Goal: Transaction & Acquisition: Purchase product/service

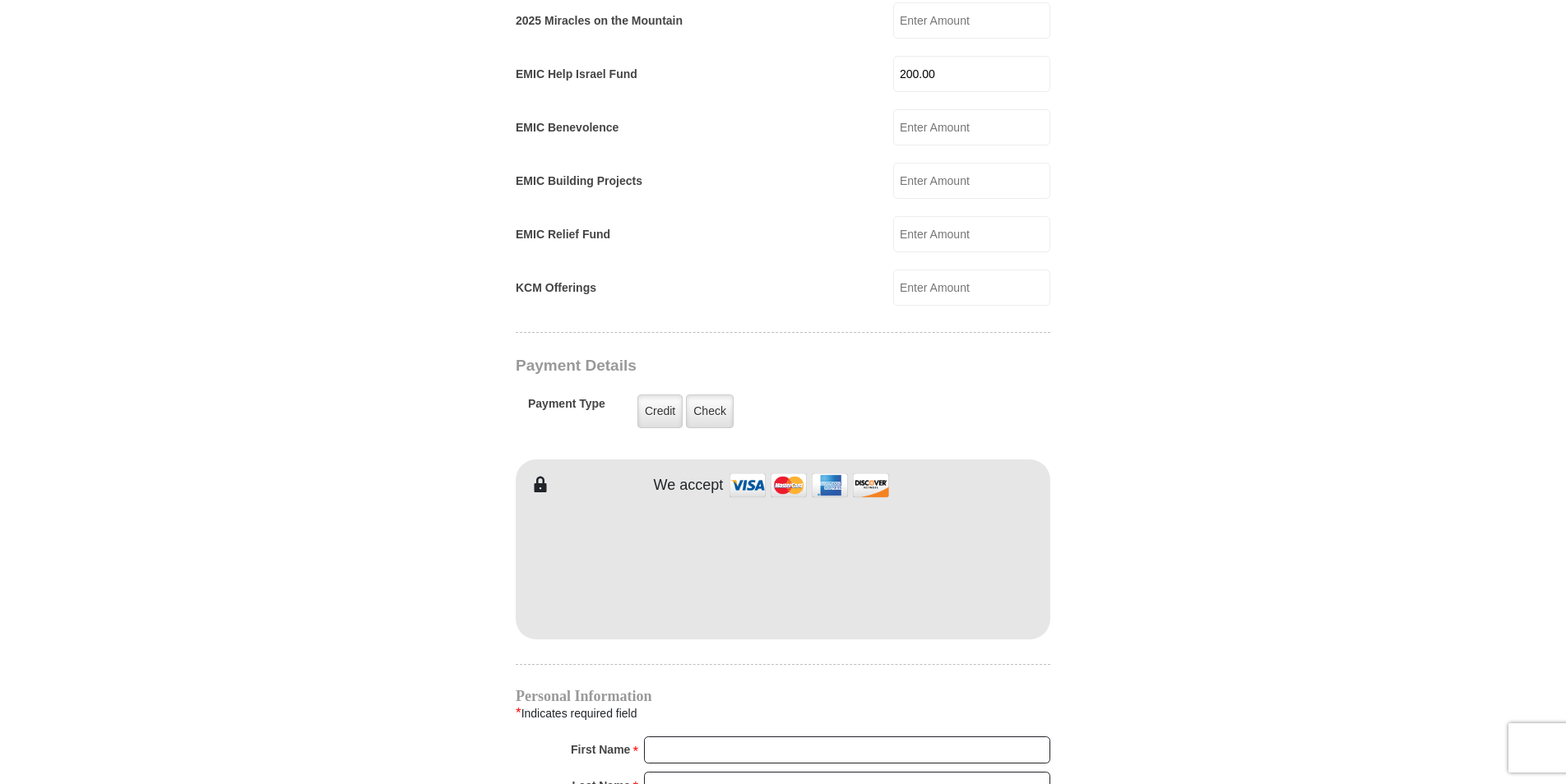
scroll to position [1315, 0]
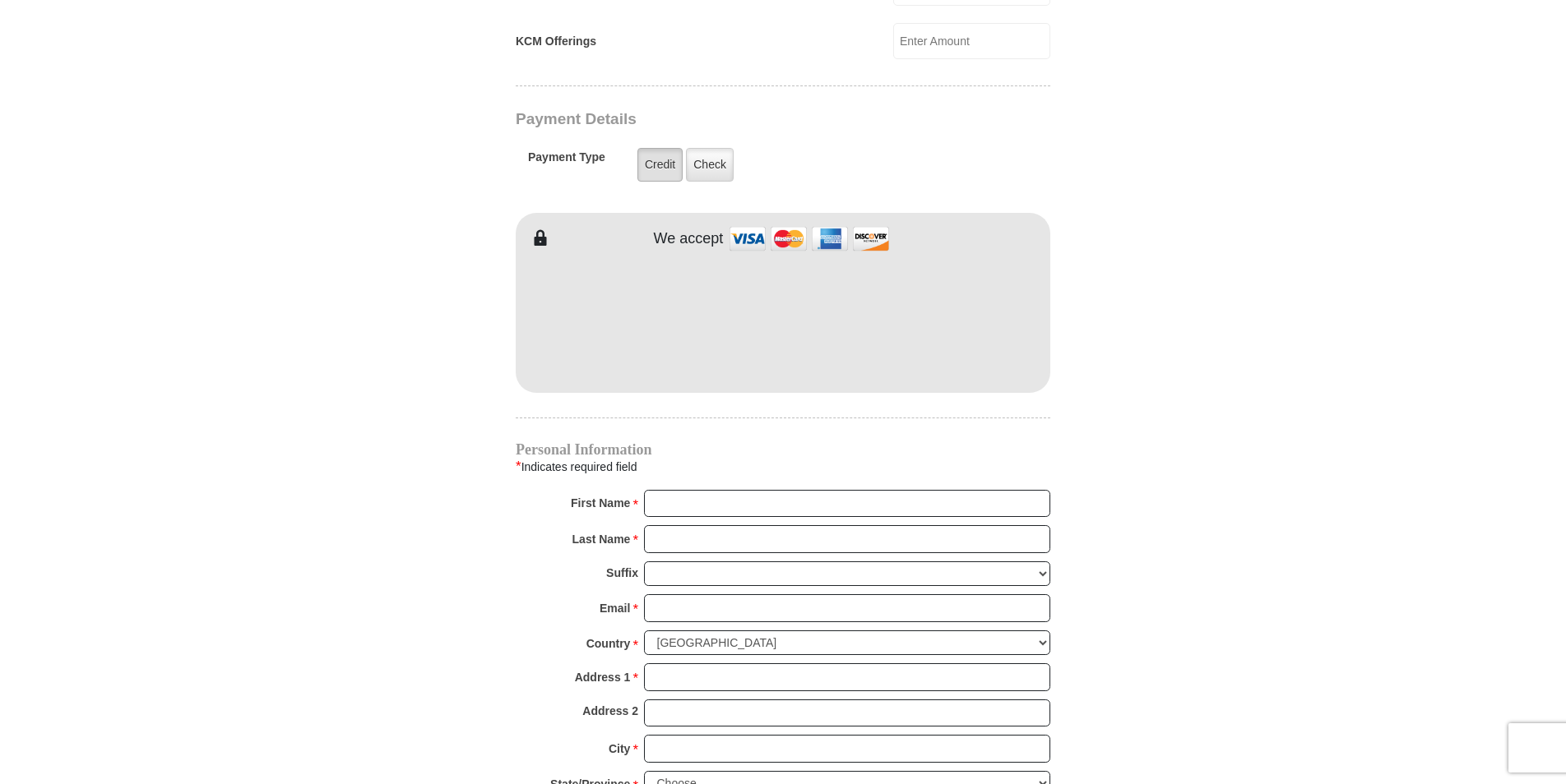
type input "200.00"
click at [664, 148] on label "Credit" at bounding box center [660, 164] width 45 height 34
click at [0, 0] on input "Credit" at bounding box center [0, 0] width 0 height 0
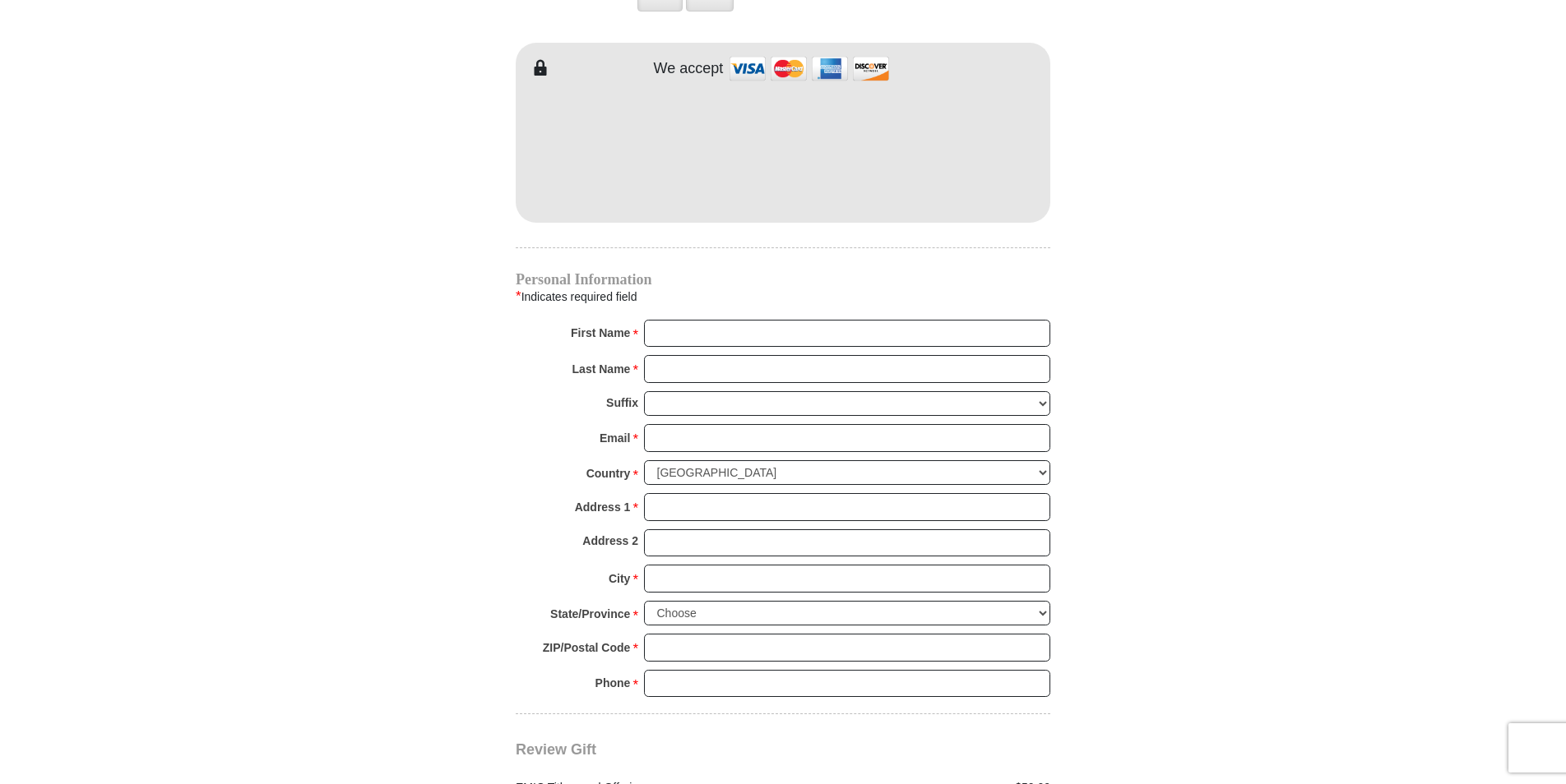
scroll to position [1562, 0]
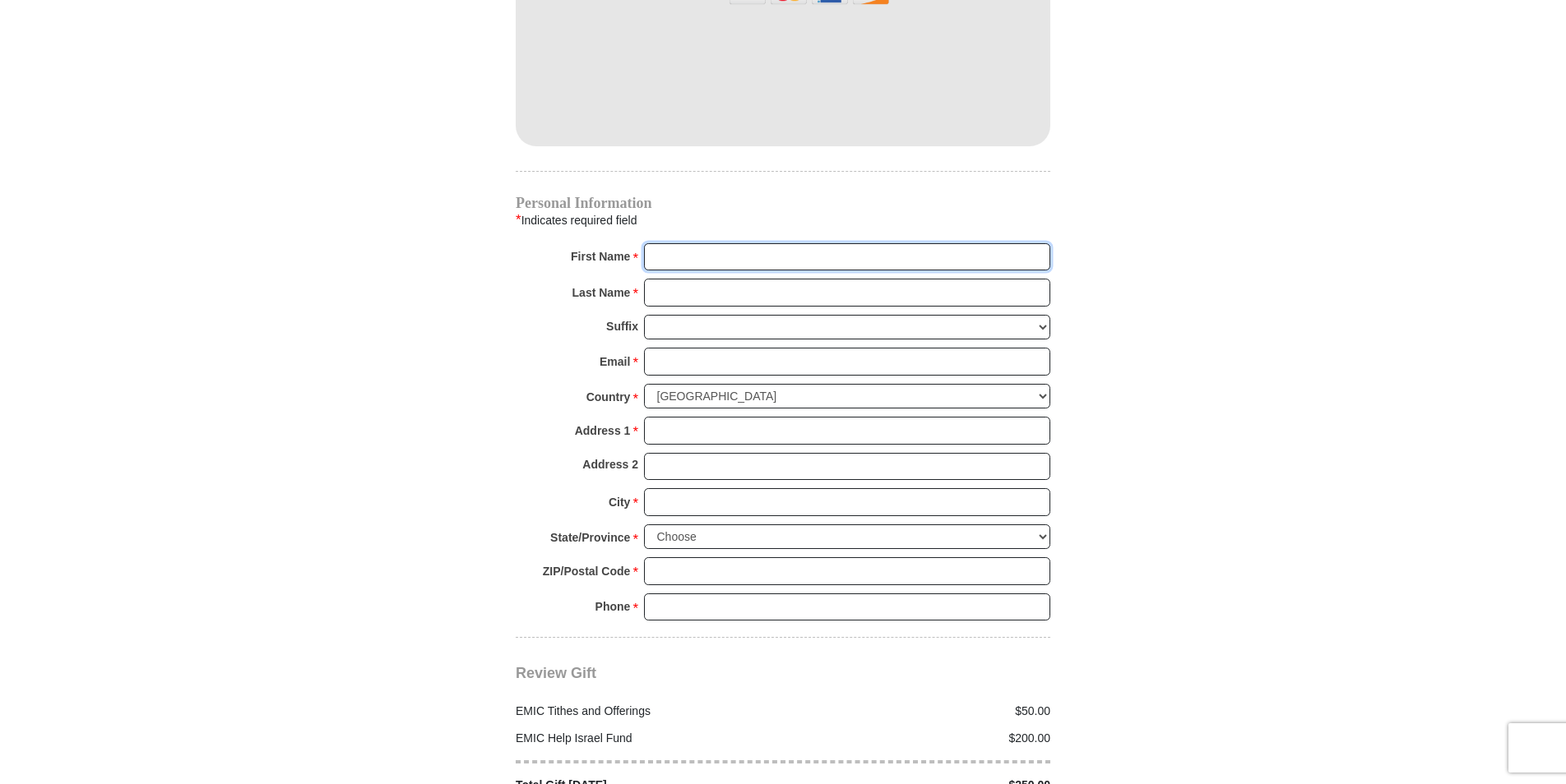
click at [685, 244] on input "First Name *" at bounding box center [847, 257] width 406 height 28
type input "[PERSON_NAME]"
type input "Harris"
type input "eharris4535@sbcglobal.net"
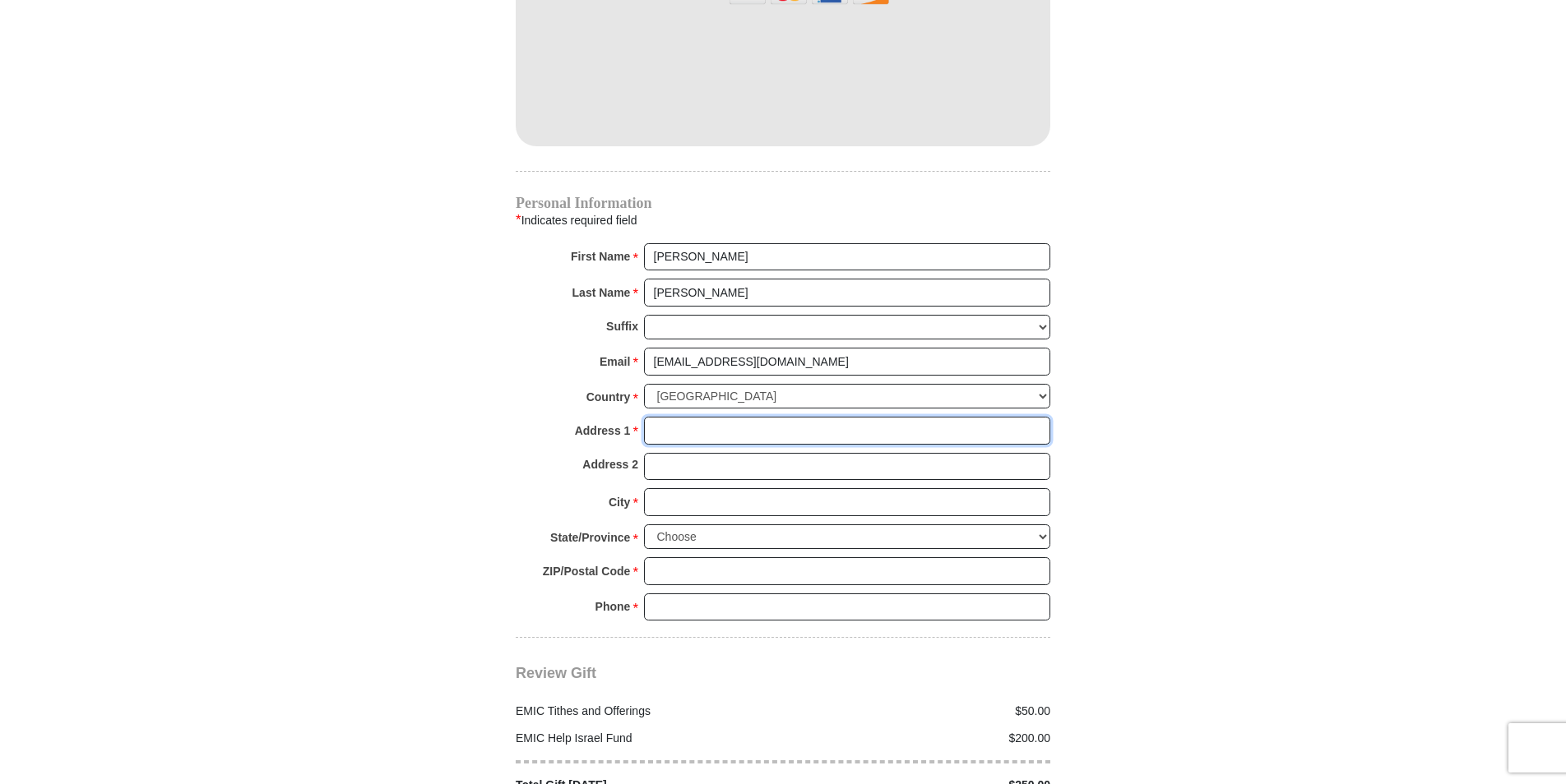
type input "212 Wysteria Drive"
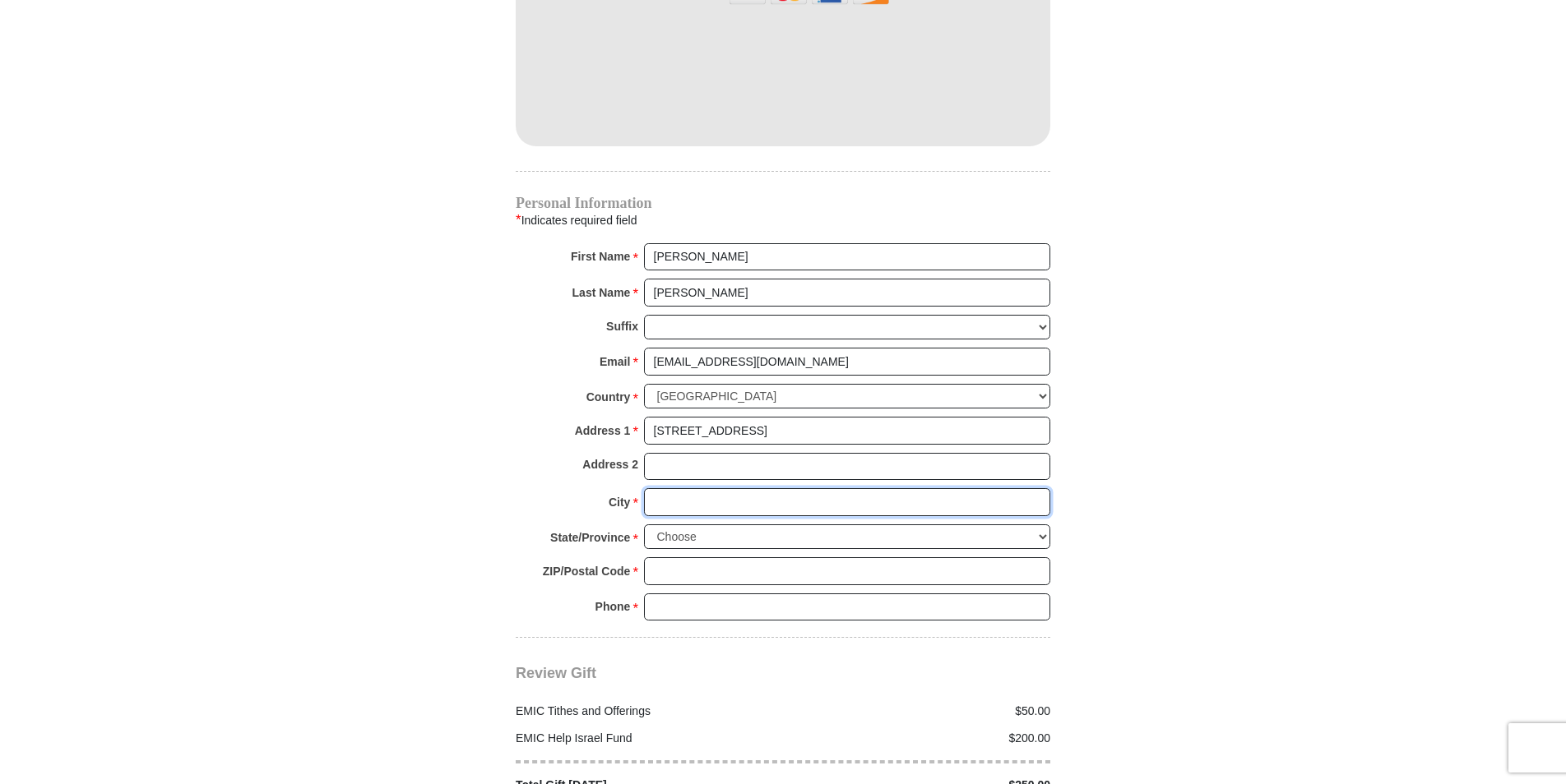
type input "Olympia Fields"
select select "IL"
type input "60461"
type input "7084817415"
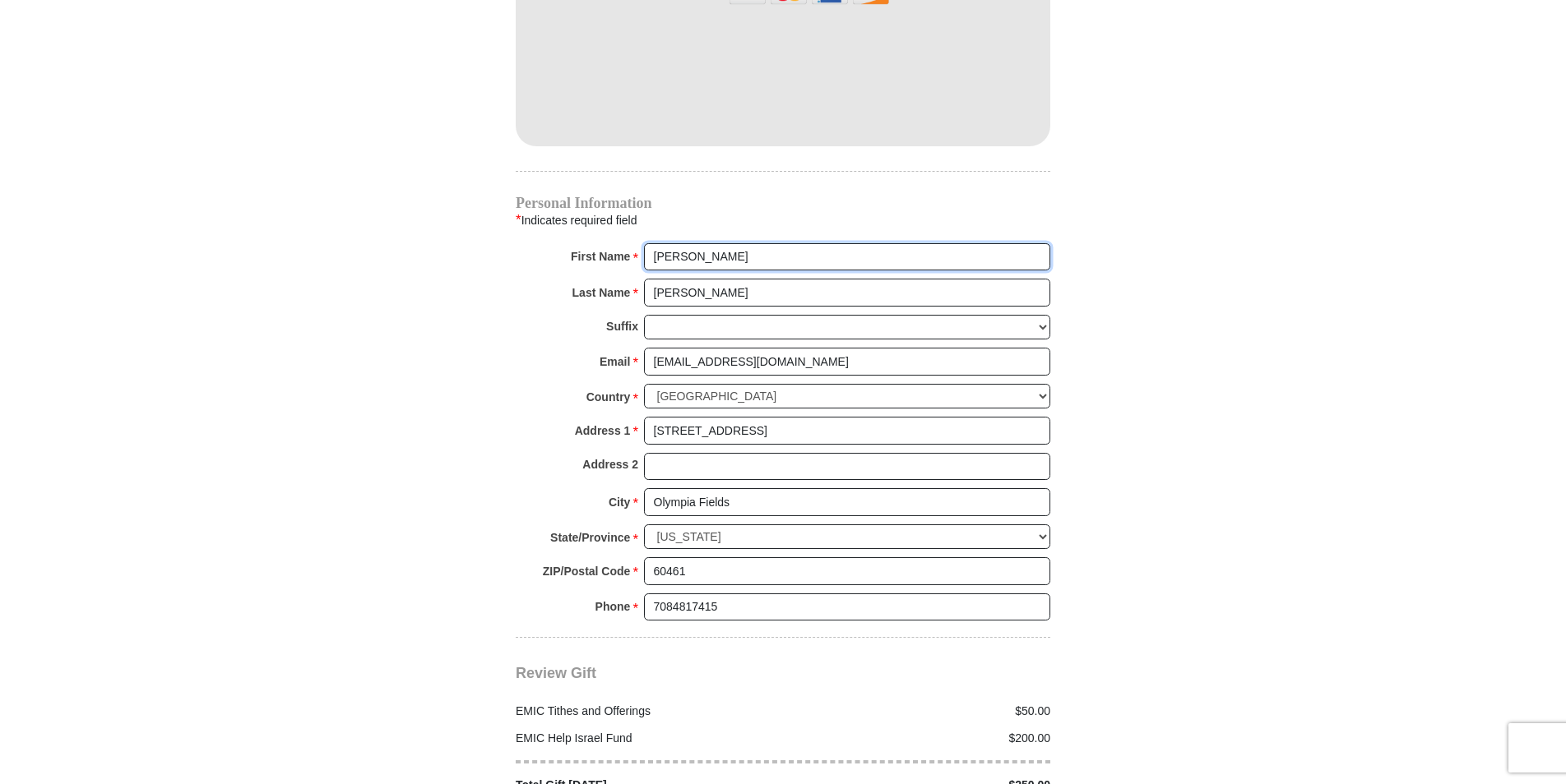
radio input "true"
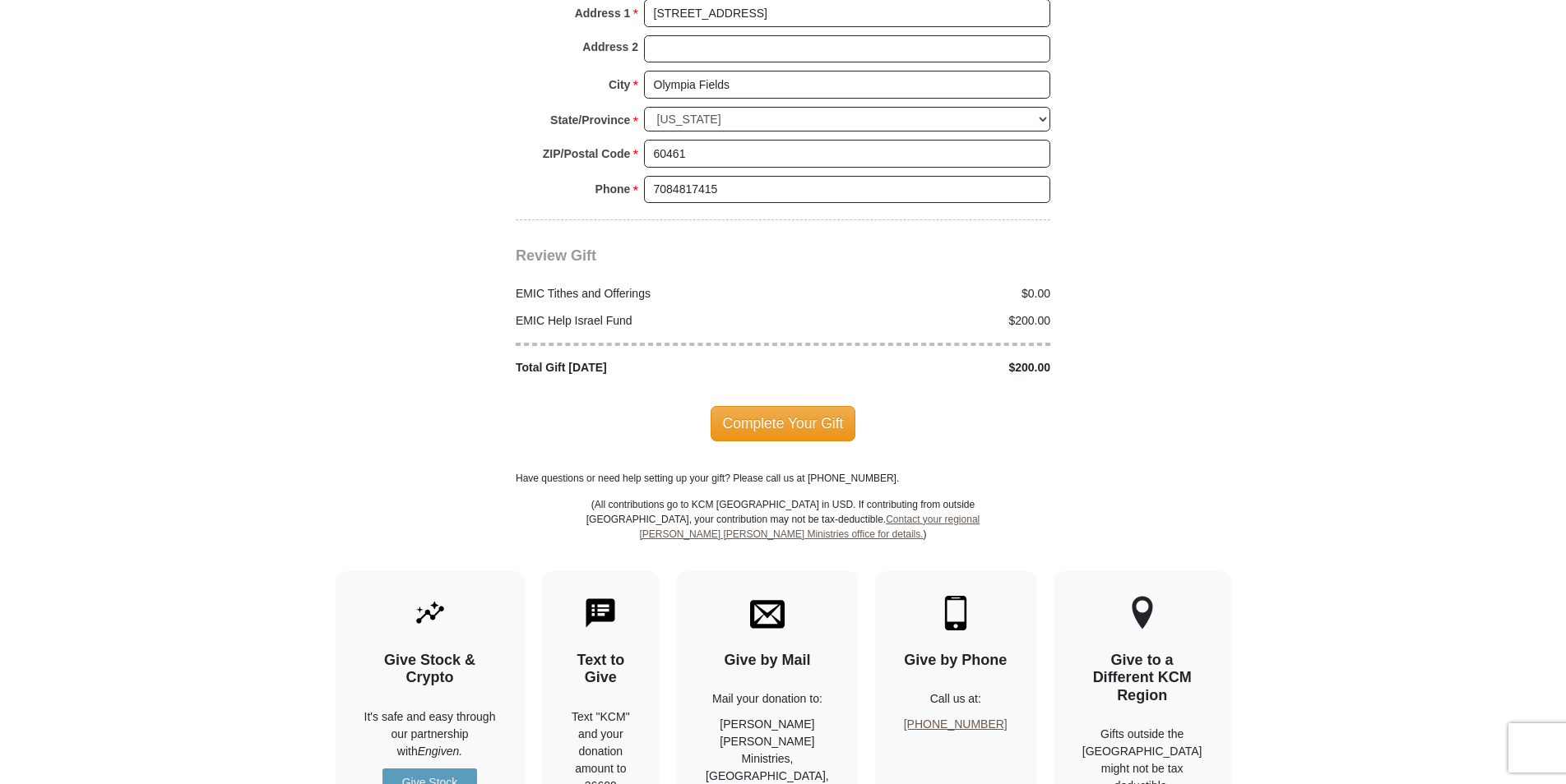
scroll to position [2055, 0]
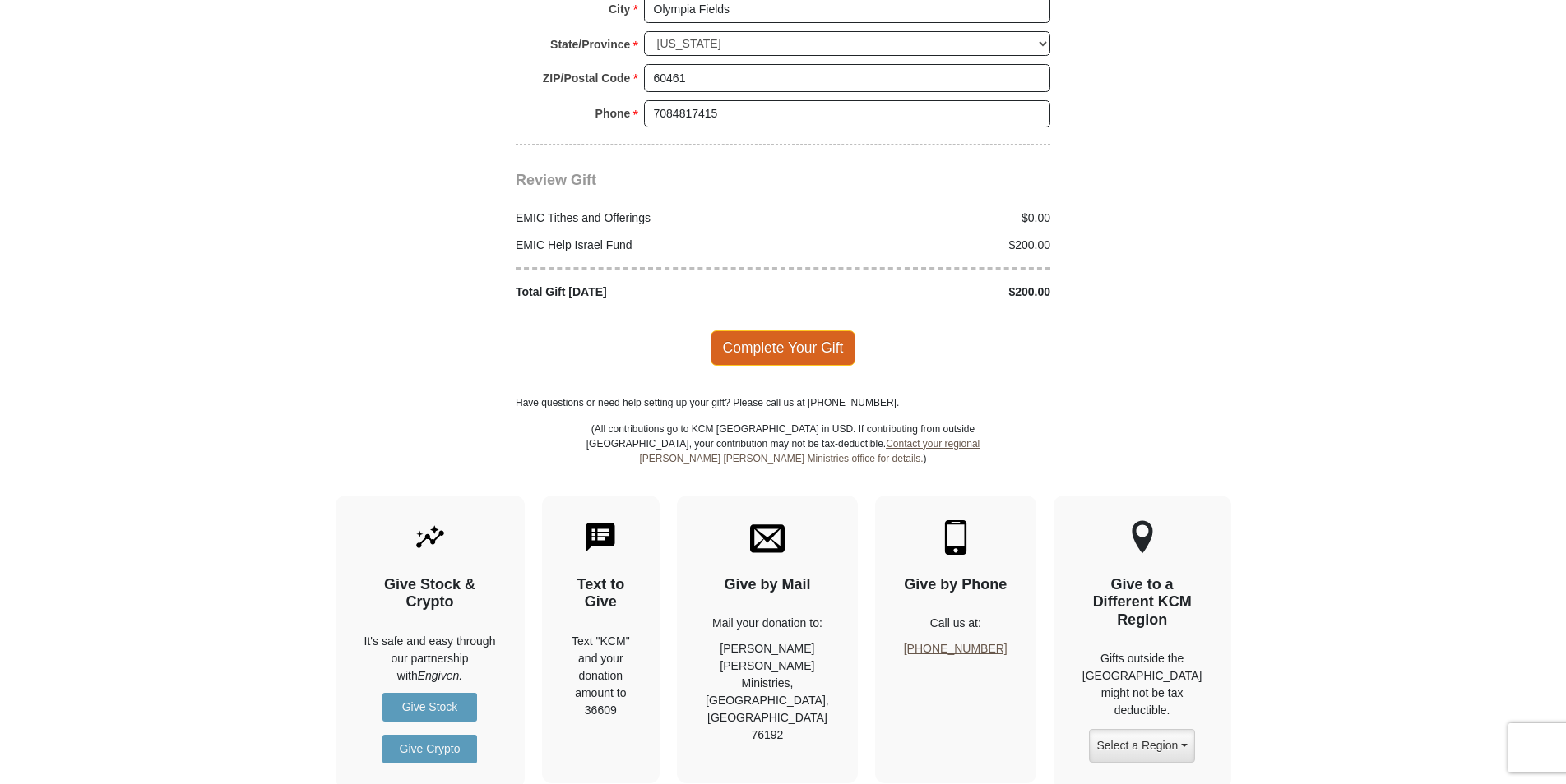
click at [774, 330] on span "Complete Your Gift" at bounding box center [783, 347] width 146 height 34
